Goal: Information Seeking & Learning: Learn about a topic

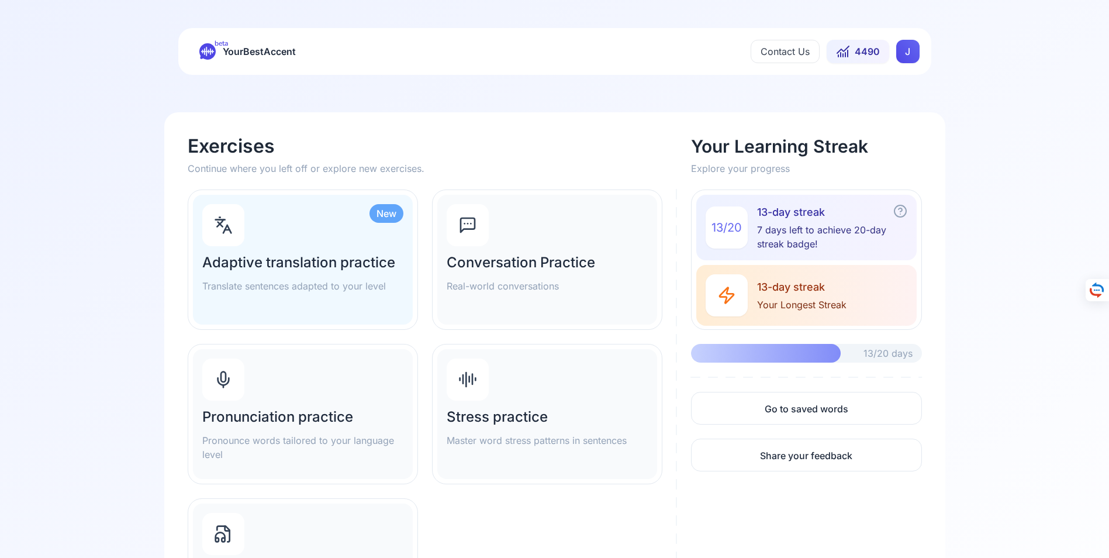
click at [282, 415] on h2 "Pronunciation practice" at bounding box center [302, 417] width 201 height 19
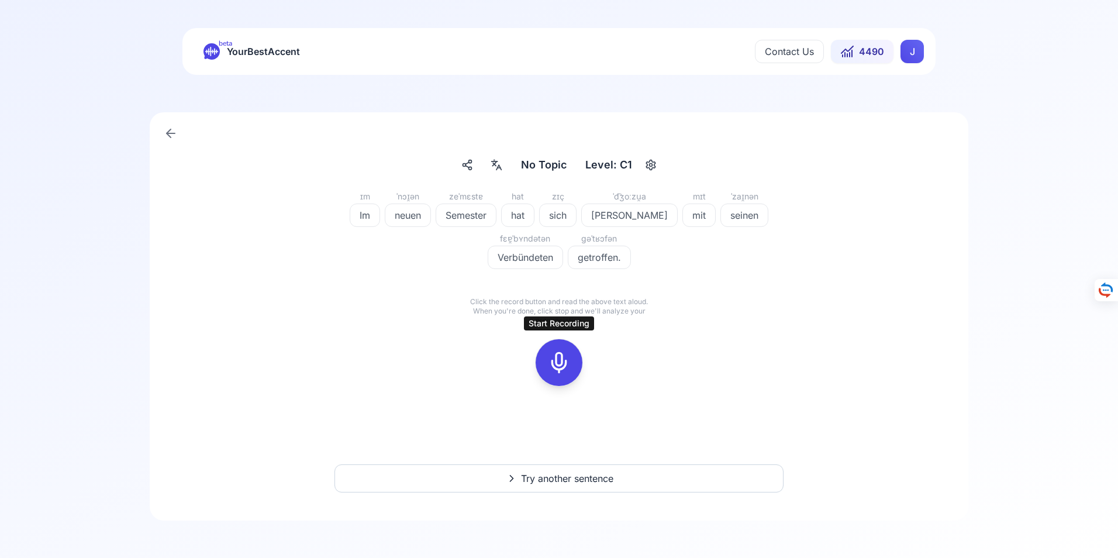
click at [561, 361] on icon at bounding box center [558, 362] width 23 height 23
click at [560, 361] on icon at bounding box center [558, 362] width 23 height 23
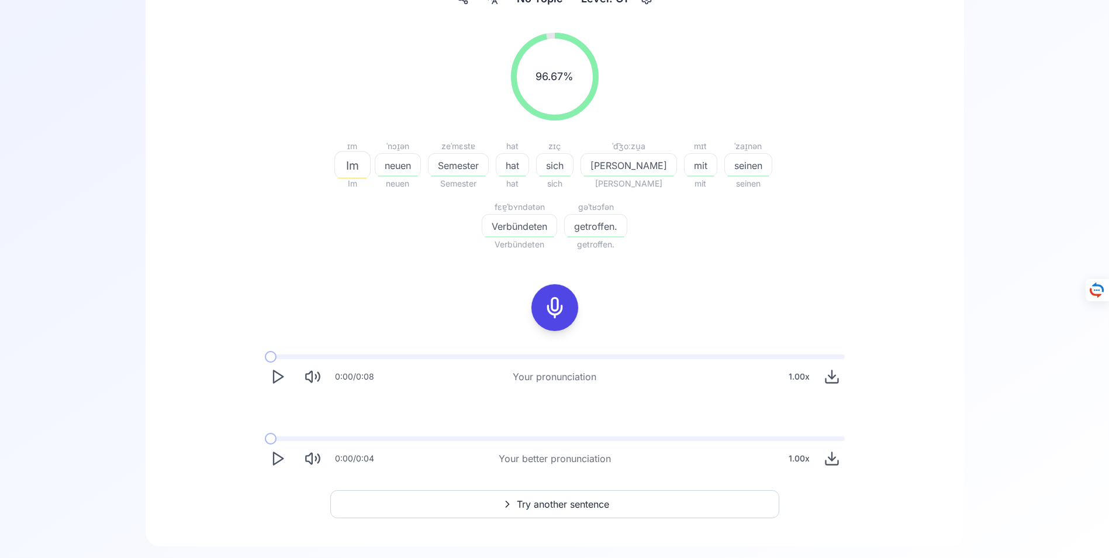
scroll to position [192, 0]
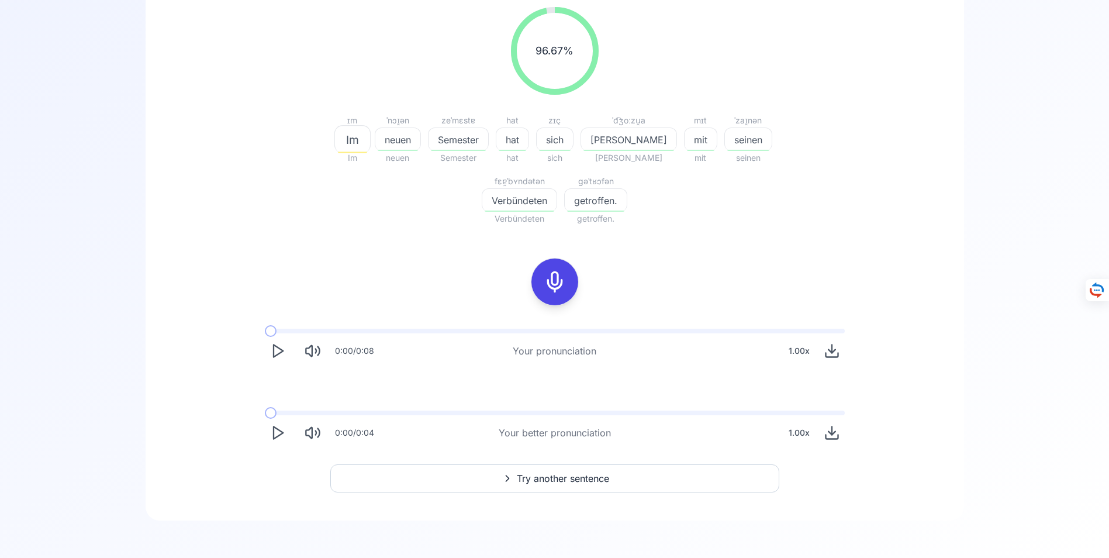
click at [544, 478] on span "Try another sentence" at bounding box center [563, 478] width 92 height 14
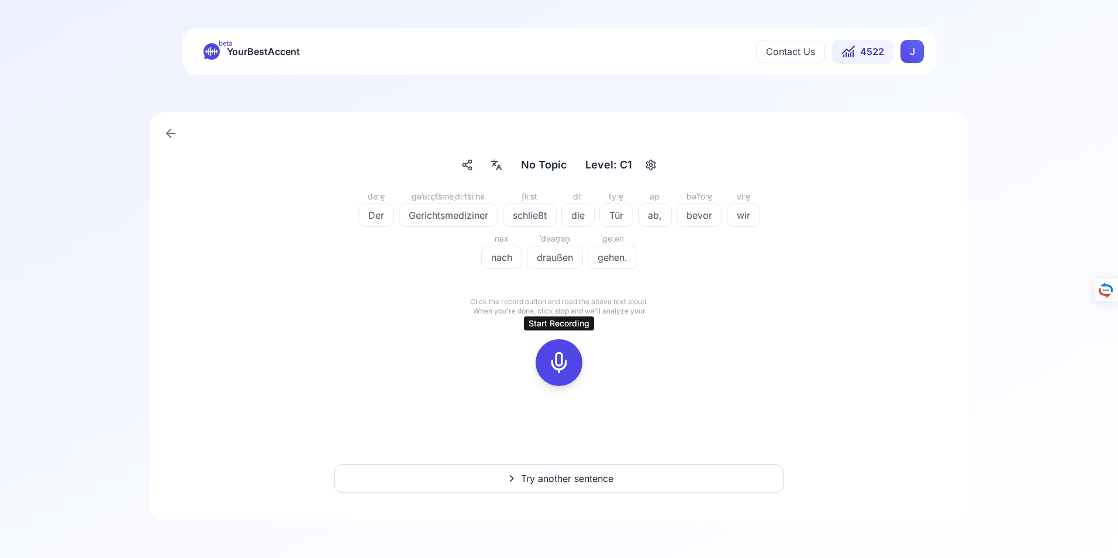
click at [560, 363] on icon at bounding box center [558, 362] width 23 height 23
click at [562, 363] on icon at bounding box center [558, 362] width 23 height 23
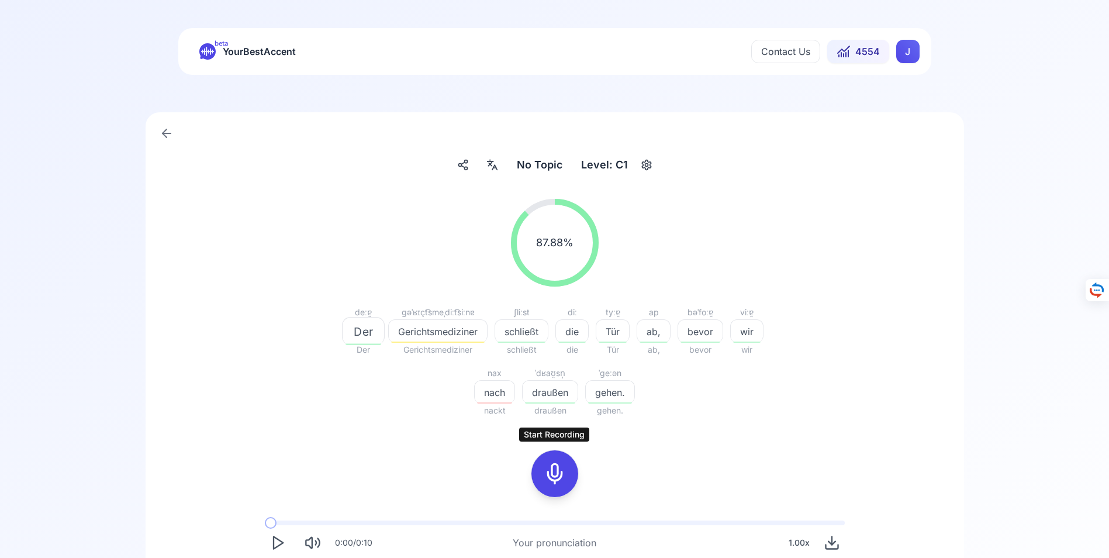
click at [550, 474] on icon at bounding box center [554, 473] width 23 height 23
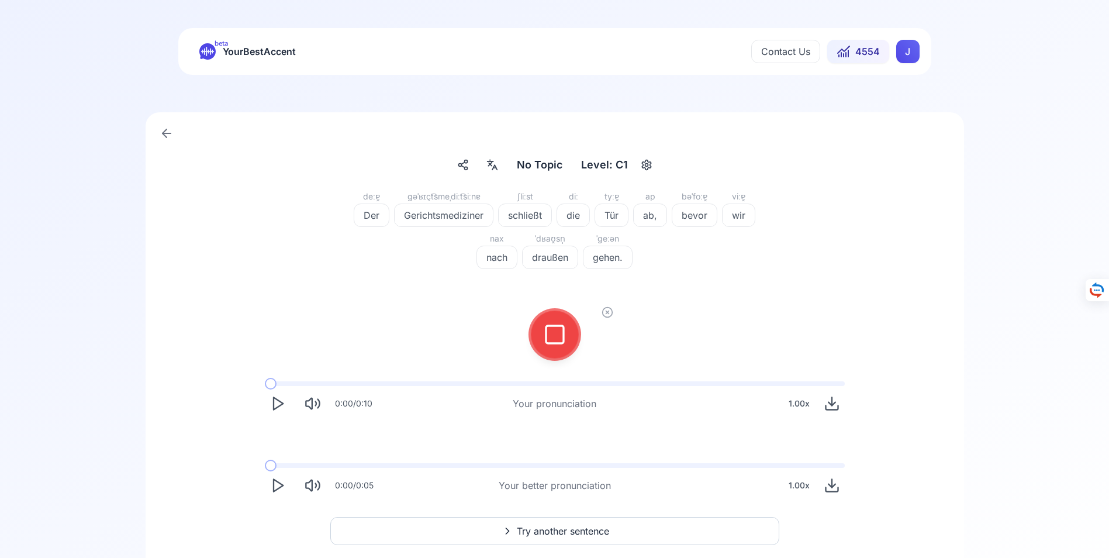
click at [562, 334] on icon at bounding box center [554, 334] width 23 height 23
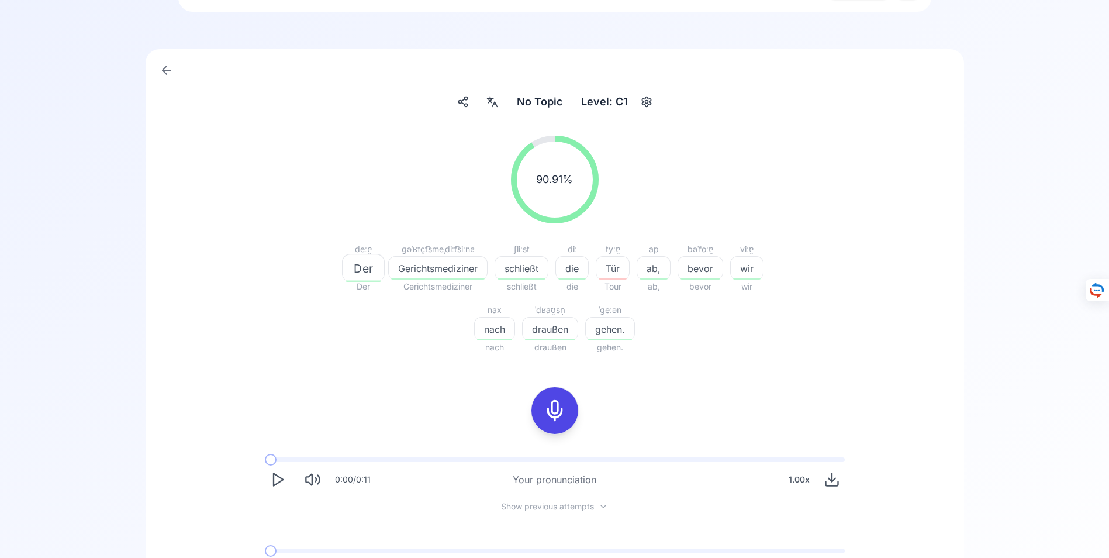
scroll to position [201, 0]
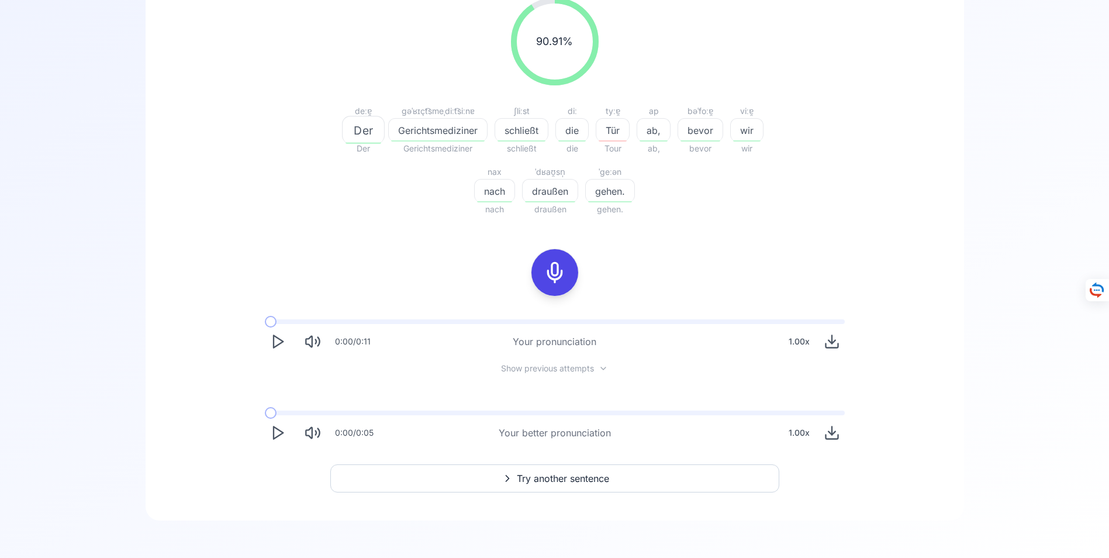
click at [547, 479] on span "Try another sentence" at bounding box center [563, 478] width 92 height 14
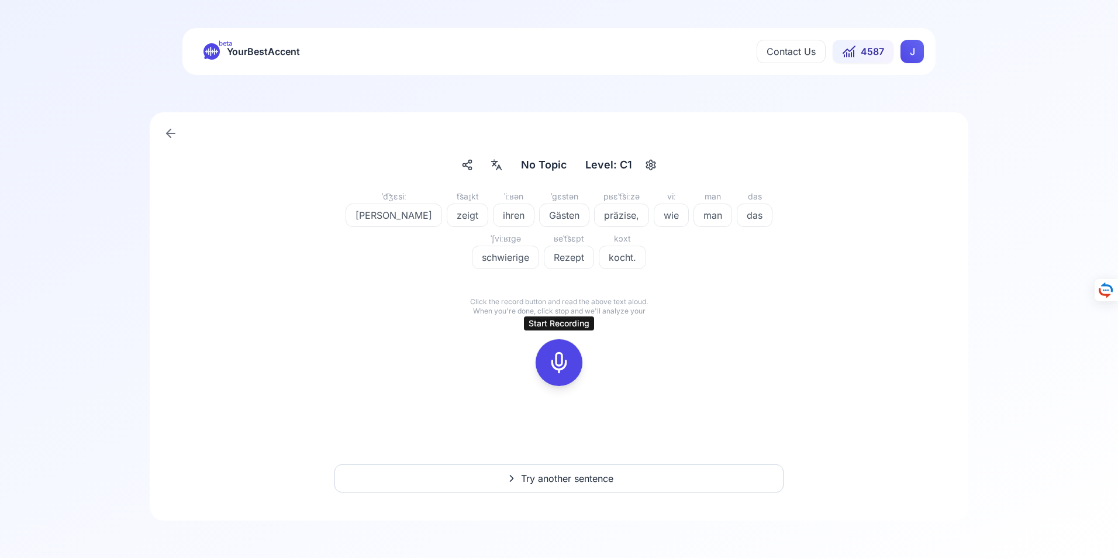
click at [560, 365] on icon at bounding box center [558, 362] width 23 height 23
click at [558, 363] on icon at bounding box center [558, 362] width 23 height 23
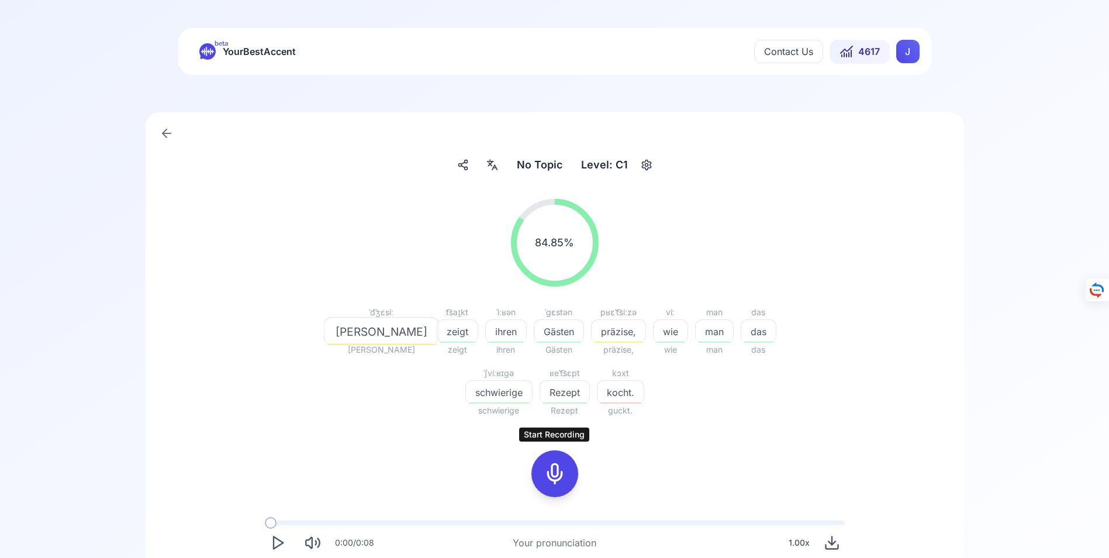
click at [560, 471] on icon at bounding box center [554, 473] width 23 height 23
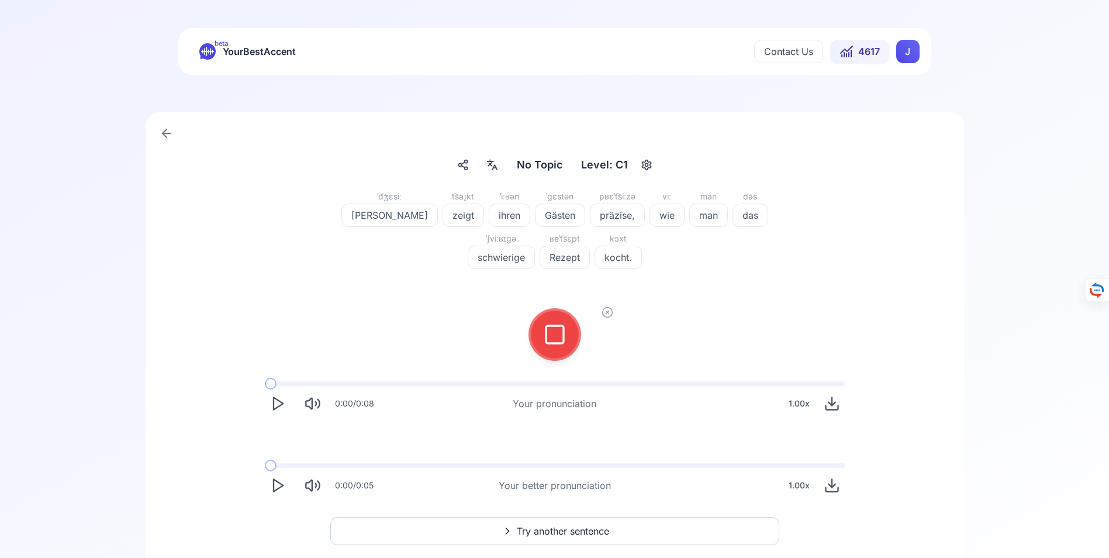
click at [551, 334] on icon at bounding box center [554, 334] width 23 height 23
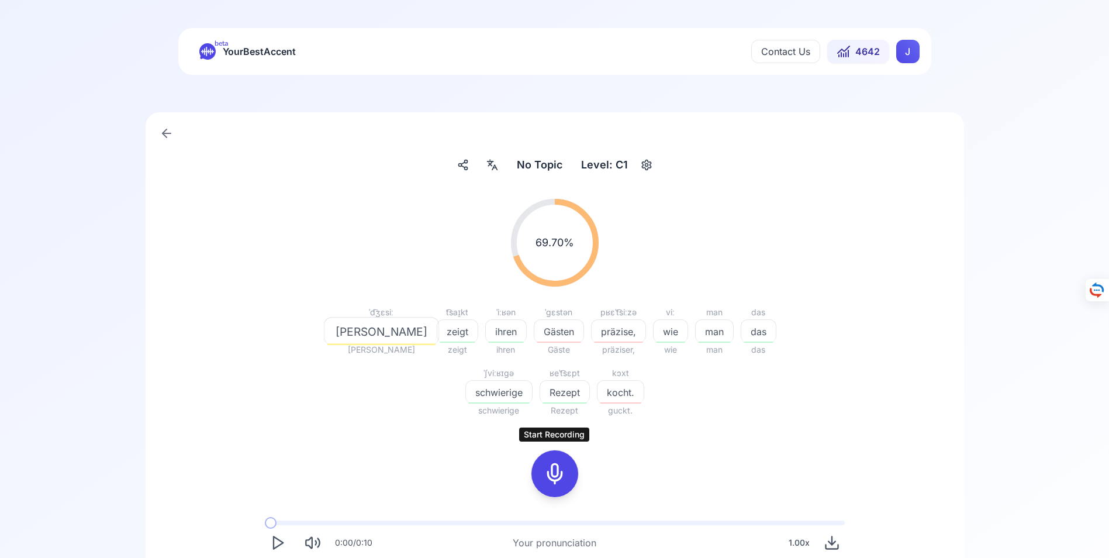
click at [555, 473] on icon at bounding box center [554, 473] width 23 height 23
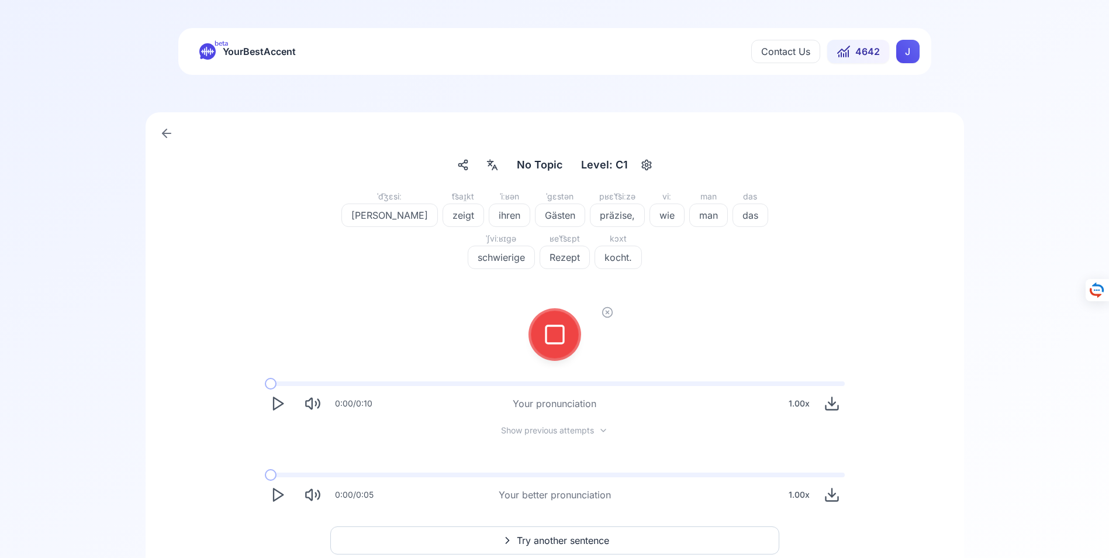
click at [556, 332] on icon at bounding box center [554, 334] width 23 height 23
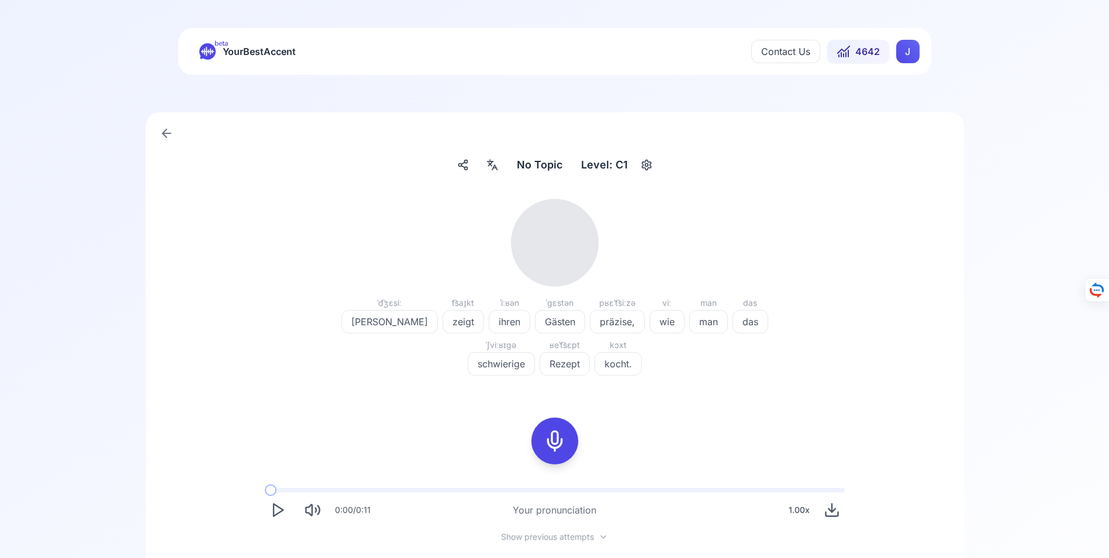
click at [547, 441] on rect at bounding box center [555, 441] width 18 height 18
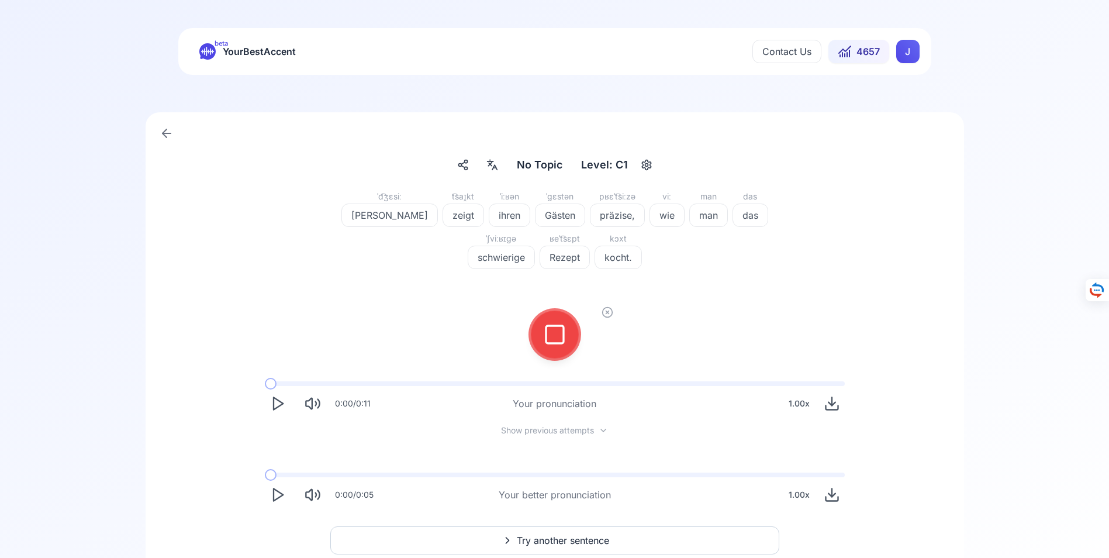
click at [548, 333] on icon at bounding box center [554, 334] width 23 height 23
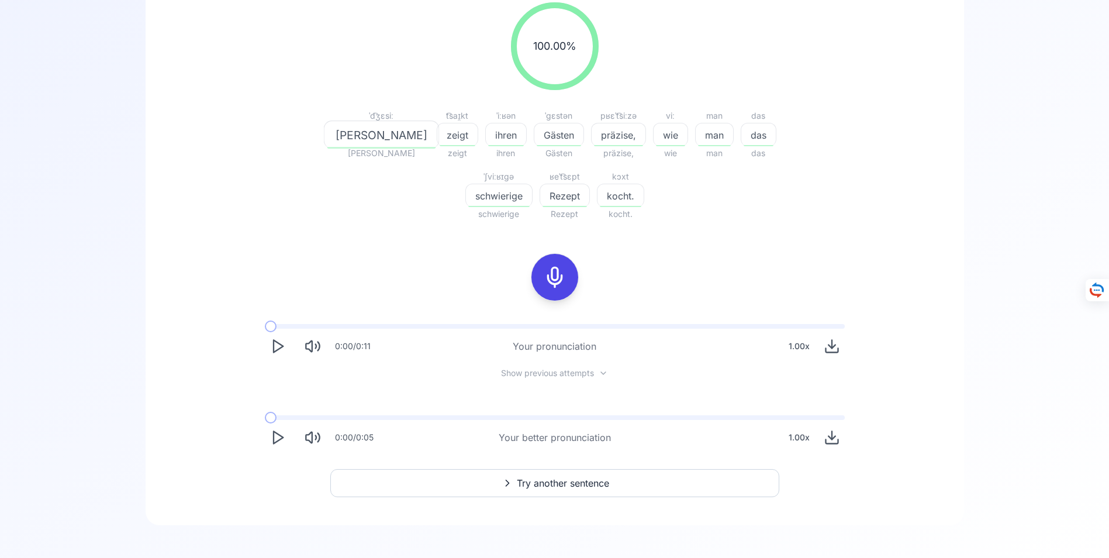
scroll to position [201, 0]
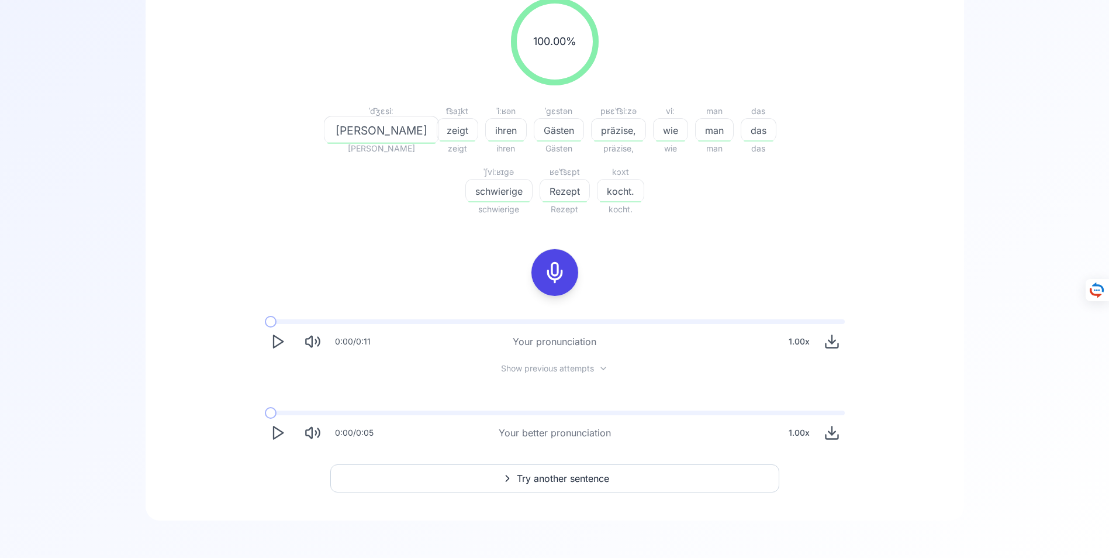
click at [276, 433] on icon "Play" at bounding box center [278, 433] width 16 height 16
click at [554, 476] on span "Try another sentence" at bounding box center [563, 478] width 92 height 14
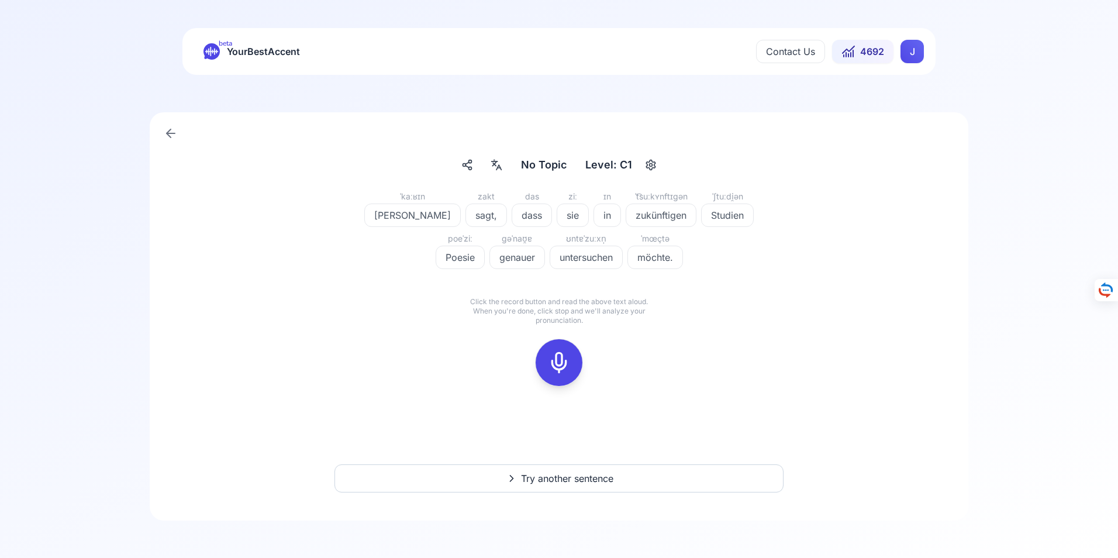
click at [558, 361] on icon at bounding box center [558, 362] width 23 height 23
click at [565, 362] on icon at bounding box center [558, 362] width 23 height 23
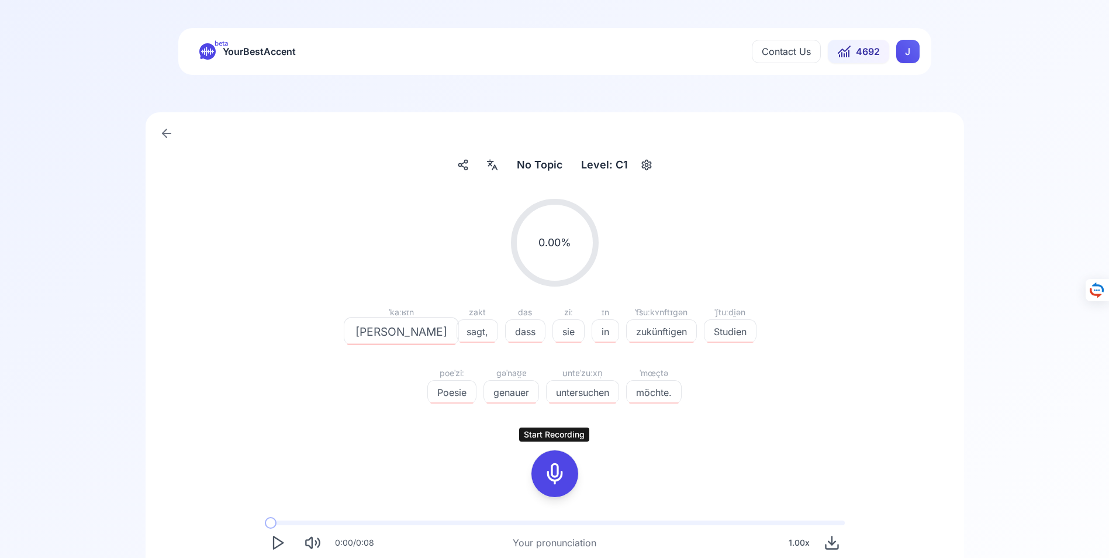
click at [556, 473] on icon at bounding box center [554, 473] width 23 height 23
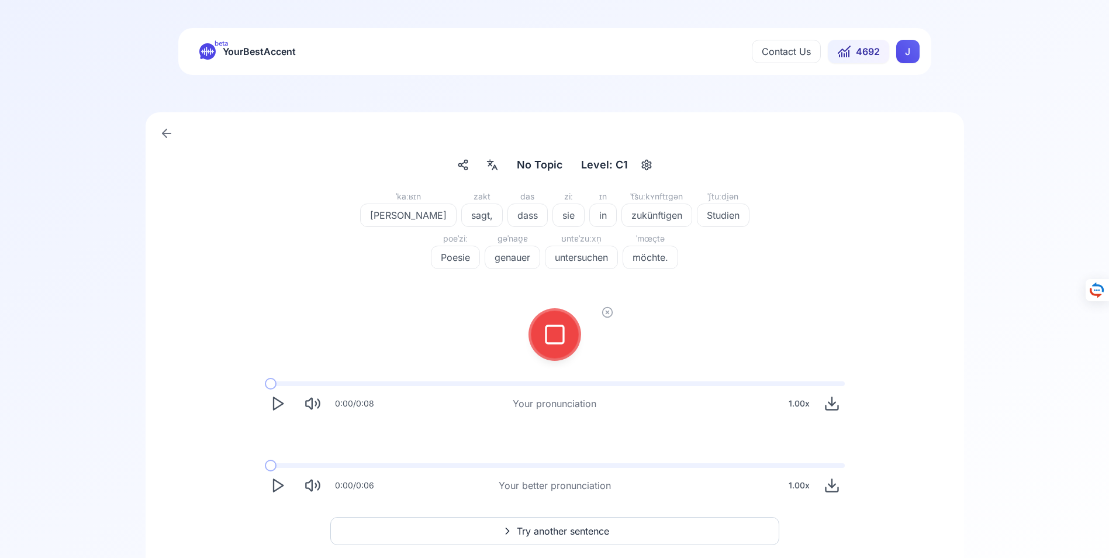
click at [556, 336] on icon at bounding box center [554, 334] width 23 height 23
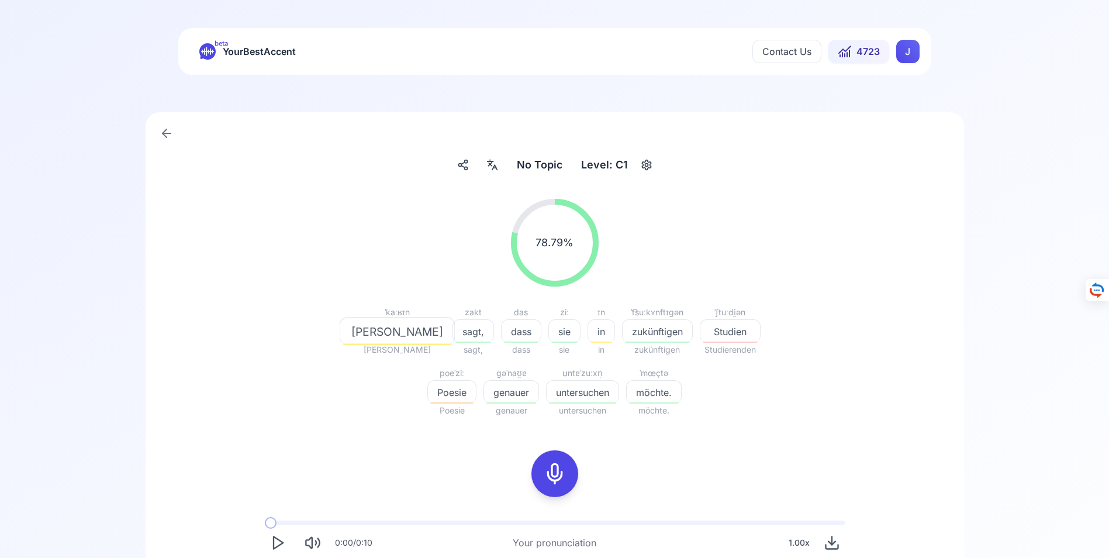
click at [165, 132] on icon at bounding box center [167, 133] width 14 height 14
